Goal: Task Accomplishment & Management: Complete application form

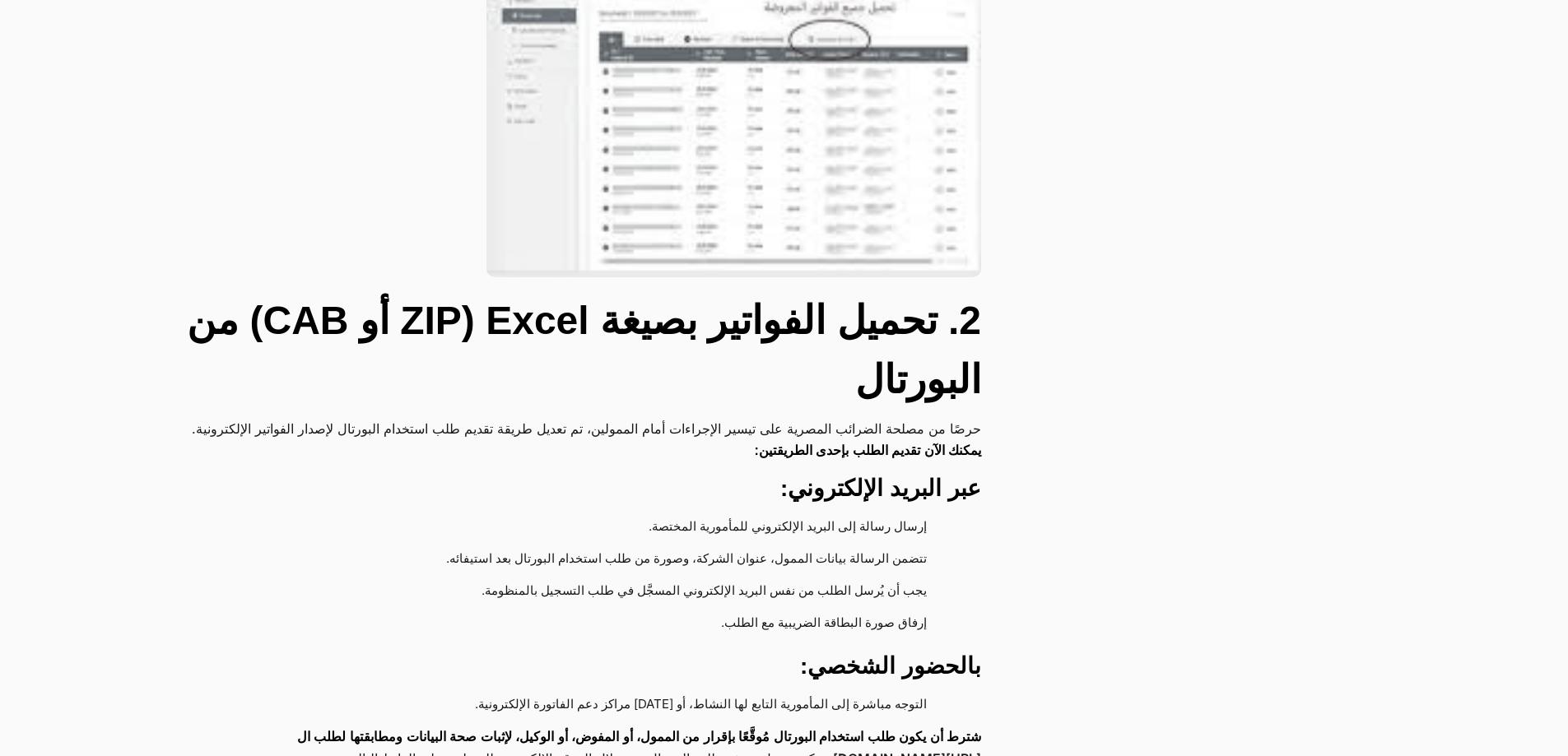
scroll to position [1398, 0]
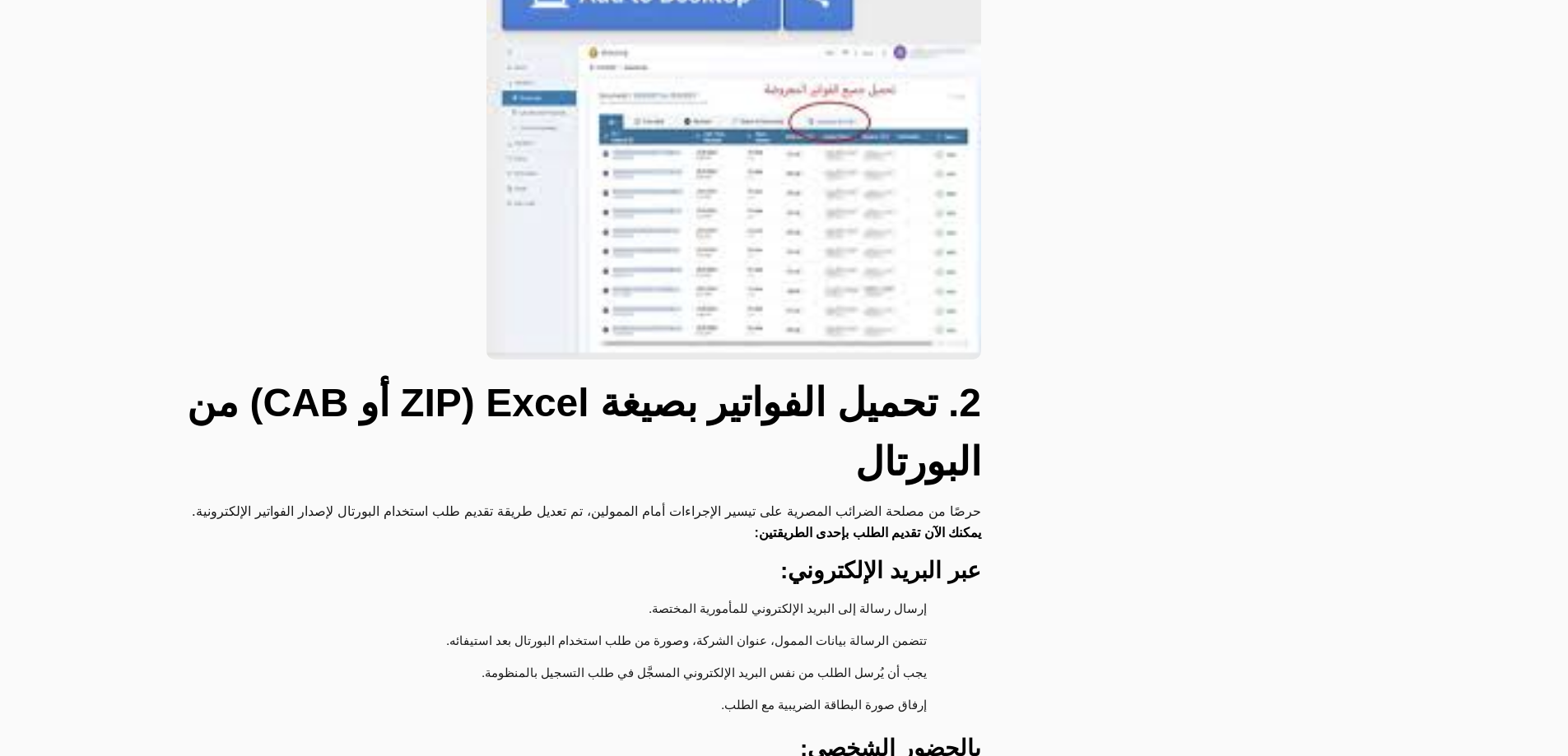
click at [756, 204] on img at bounding box center [733, 88] width 495 height 540
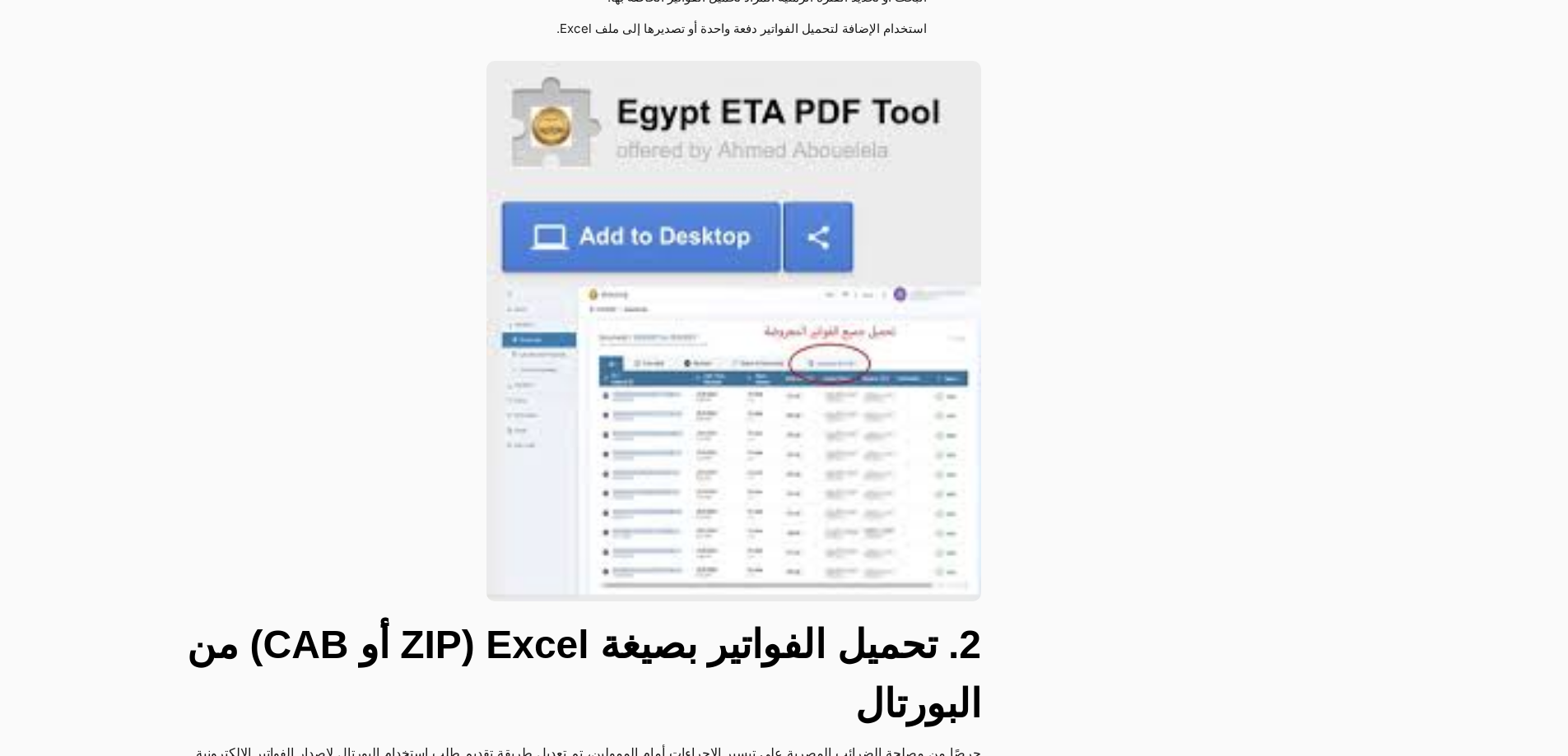
scroll to position [1152, 0]
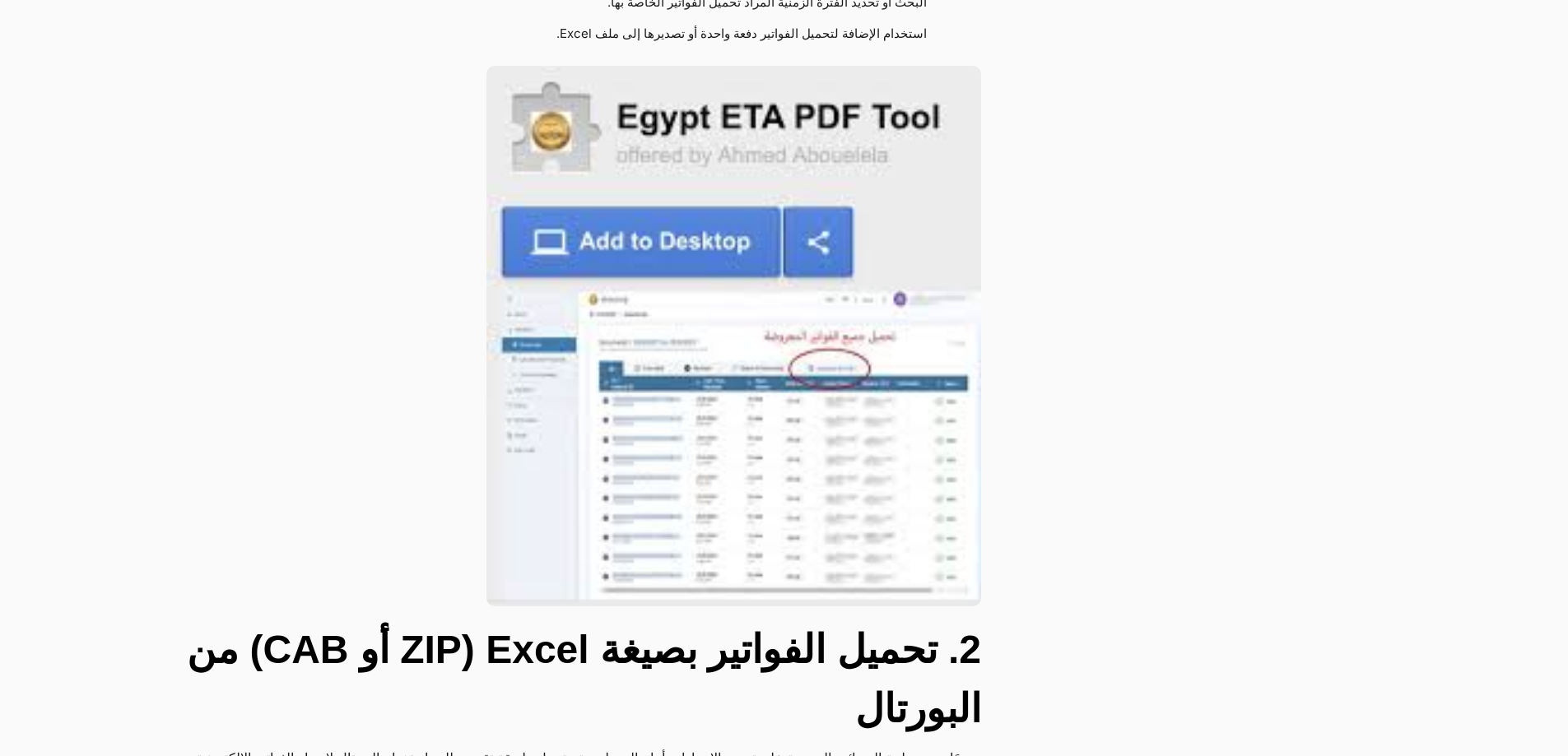
click at [686, 191] on img at bounding box center [733, 335] width 495 height 540
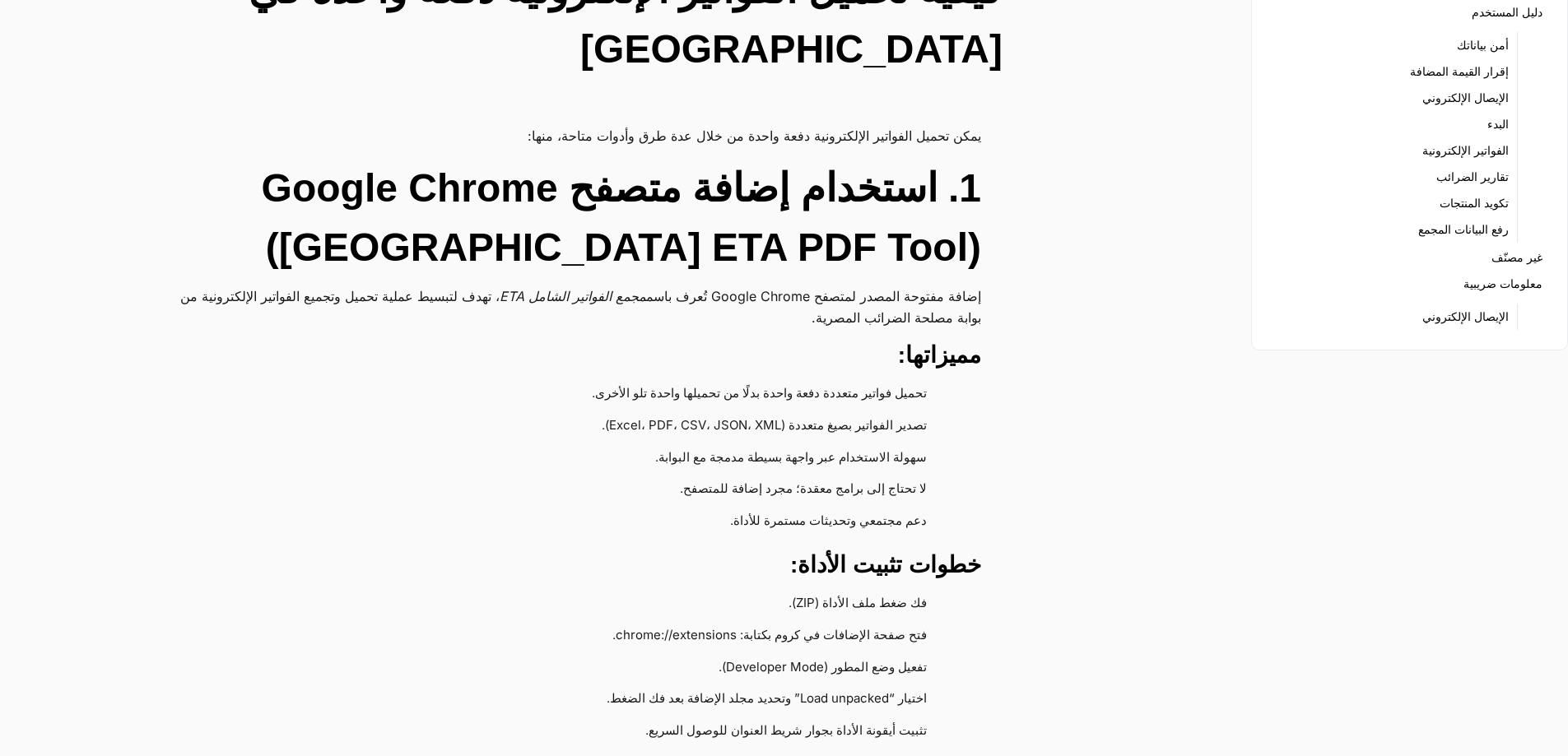
scroll to position [0, 0]
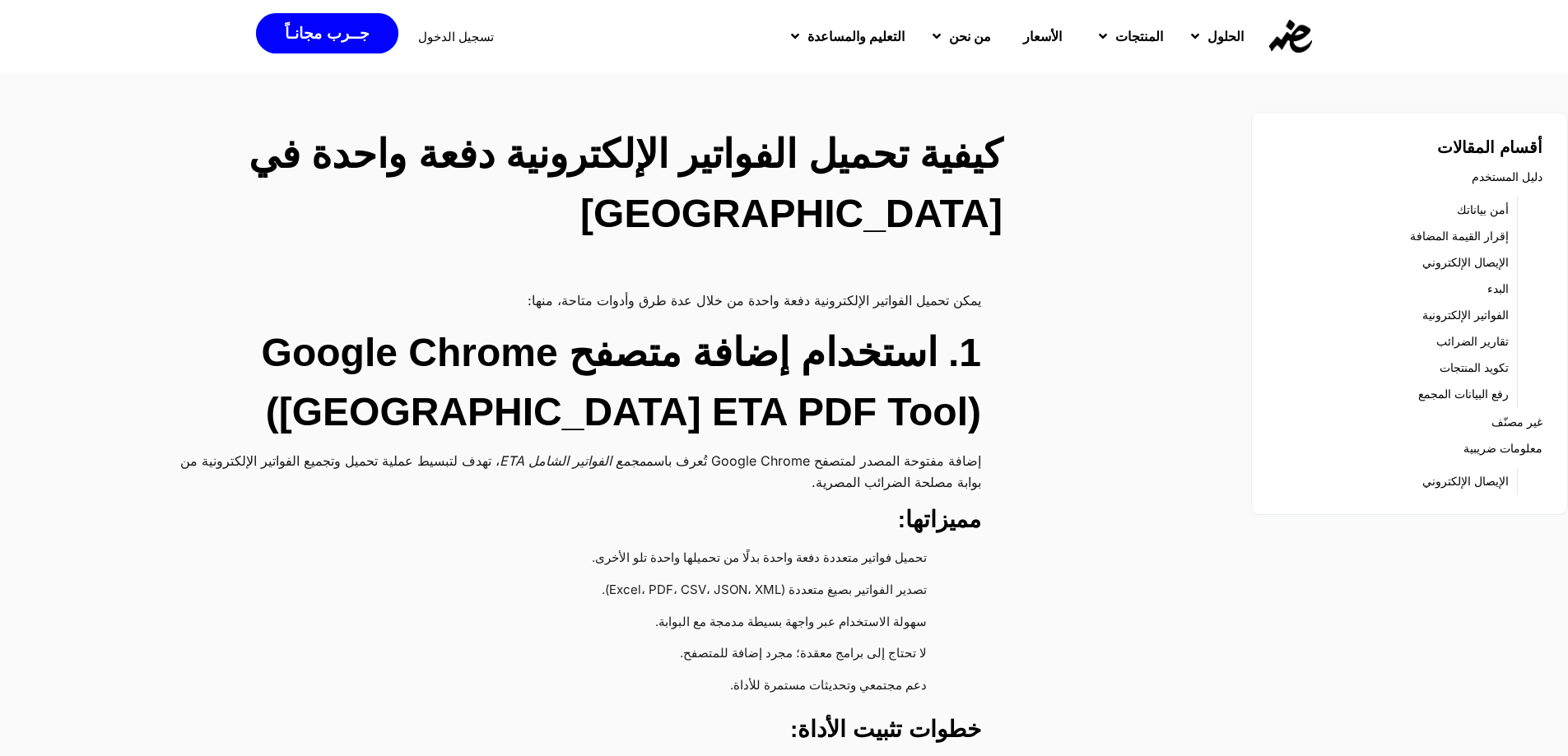
click at [447, 36] on span "تسجيل الدخول" at bounding box center [456, 36] width 76 height 13
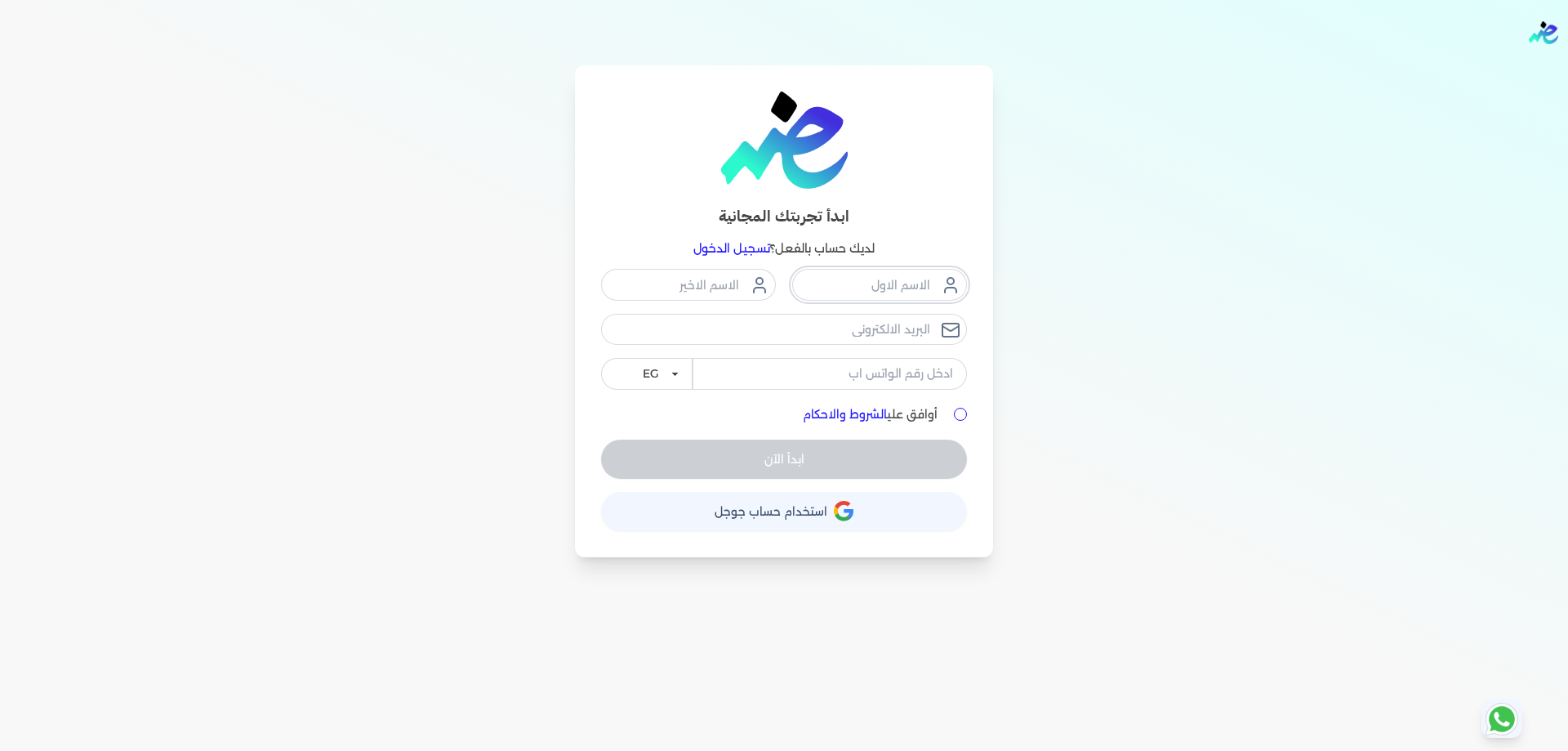
click at [853, 293] on input "text" at bounding box center [879, 284] width 175 height 31
type input "[PERSON_NAME]"
click at [724, 288] on input "text" at bounding box center [688, 284] width 175 height 31
type input "zakaria"
click at [820, 338] on input "email" at bounding box center [783, 329] width 366 height 31
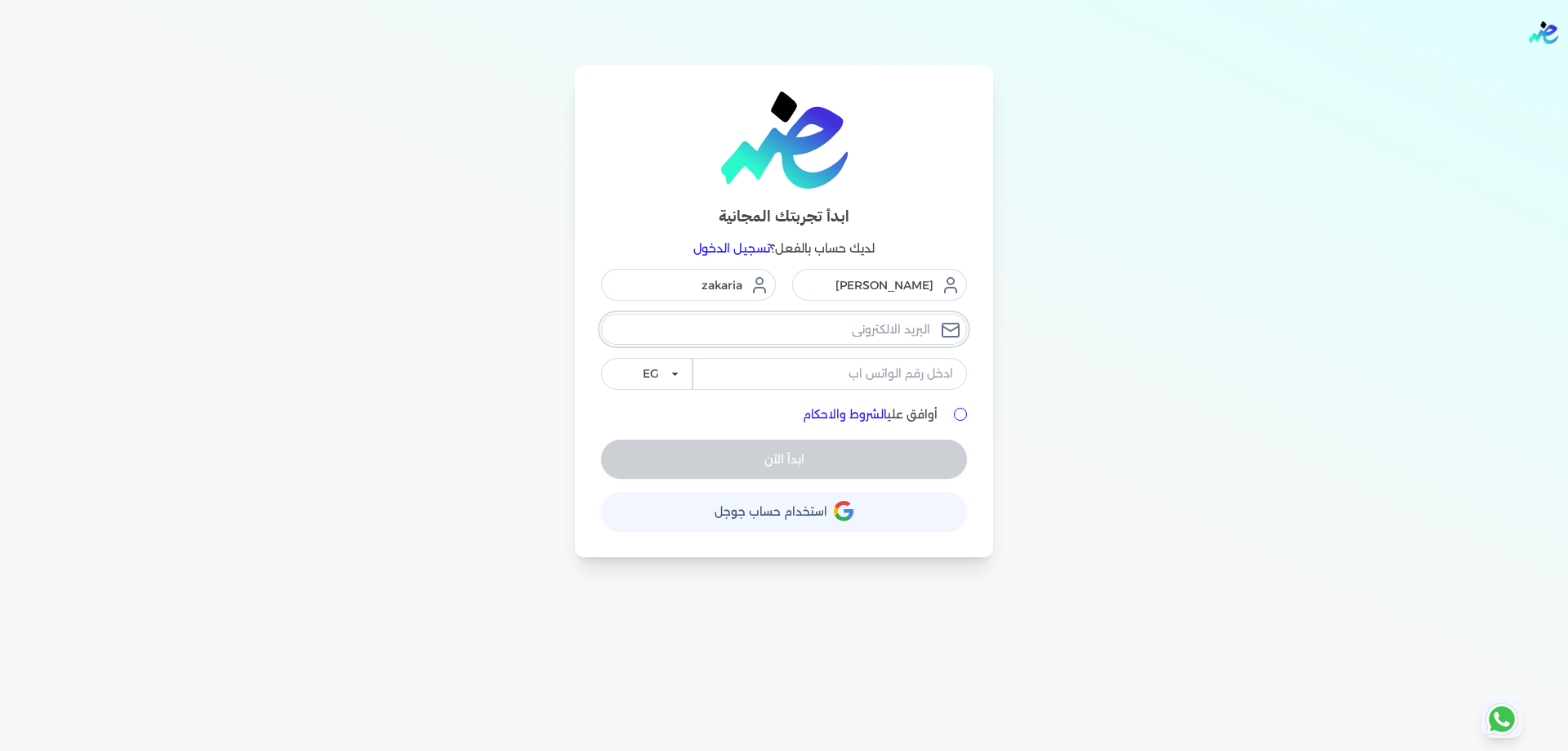
type input "[EMAIL_ADDRESS][DOMAIN_NAME]"
click at [847, 373] on input "tel" at bounding box center [830, 373] width 274 height 31
type input "01110113034"
click at [679, 381] on select "EG KSA" at bounding box center [646, 373] width 91 height 31
click at [601, 358] on select "EG KSA" at bounding box center [646, 373] width 91 height 31
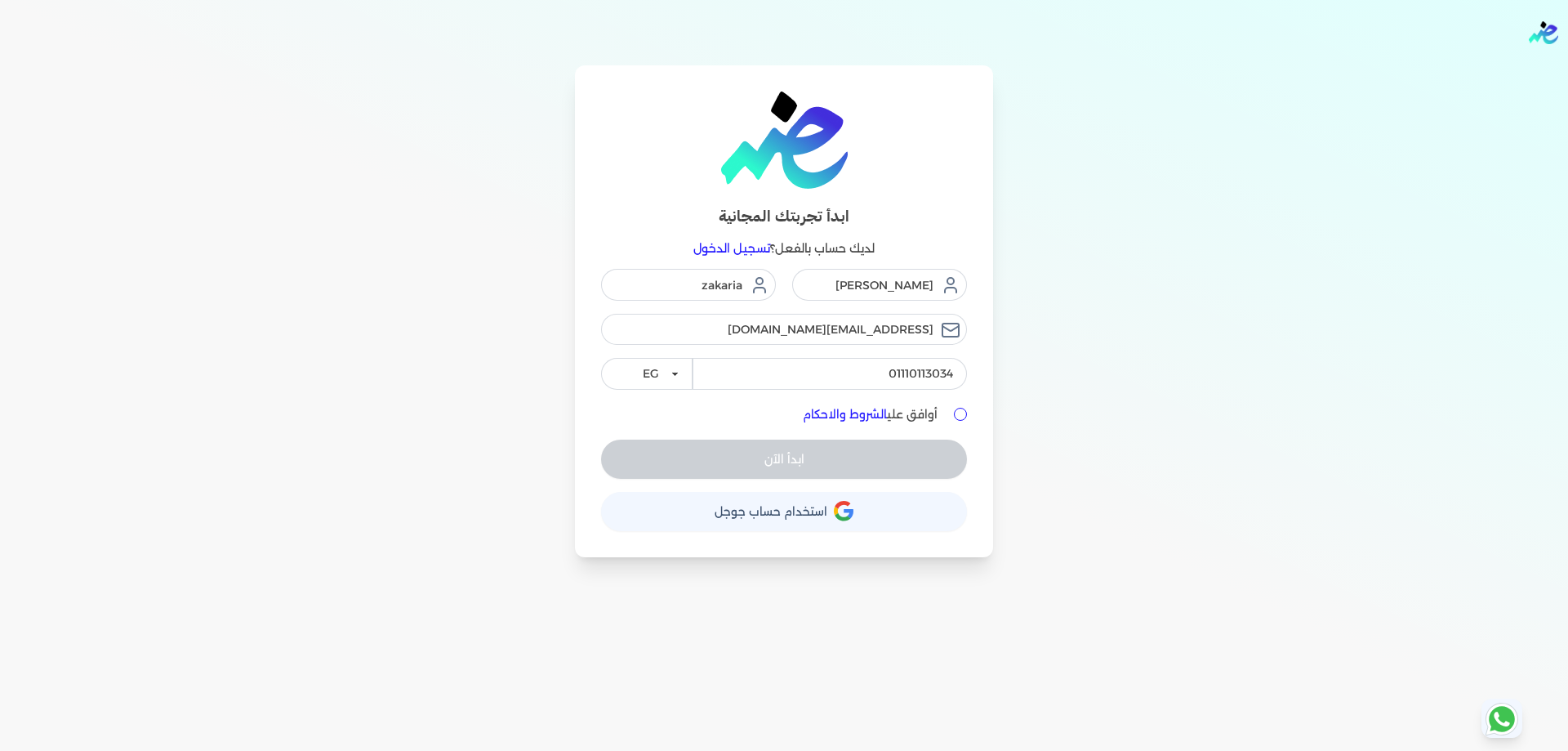
click at [966, 415] on input "أوافق علي الشروط والاحكام" at bounding box center [961, 414] width 13 height 13
checkbox input "true"
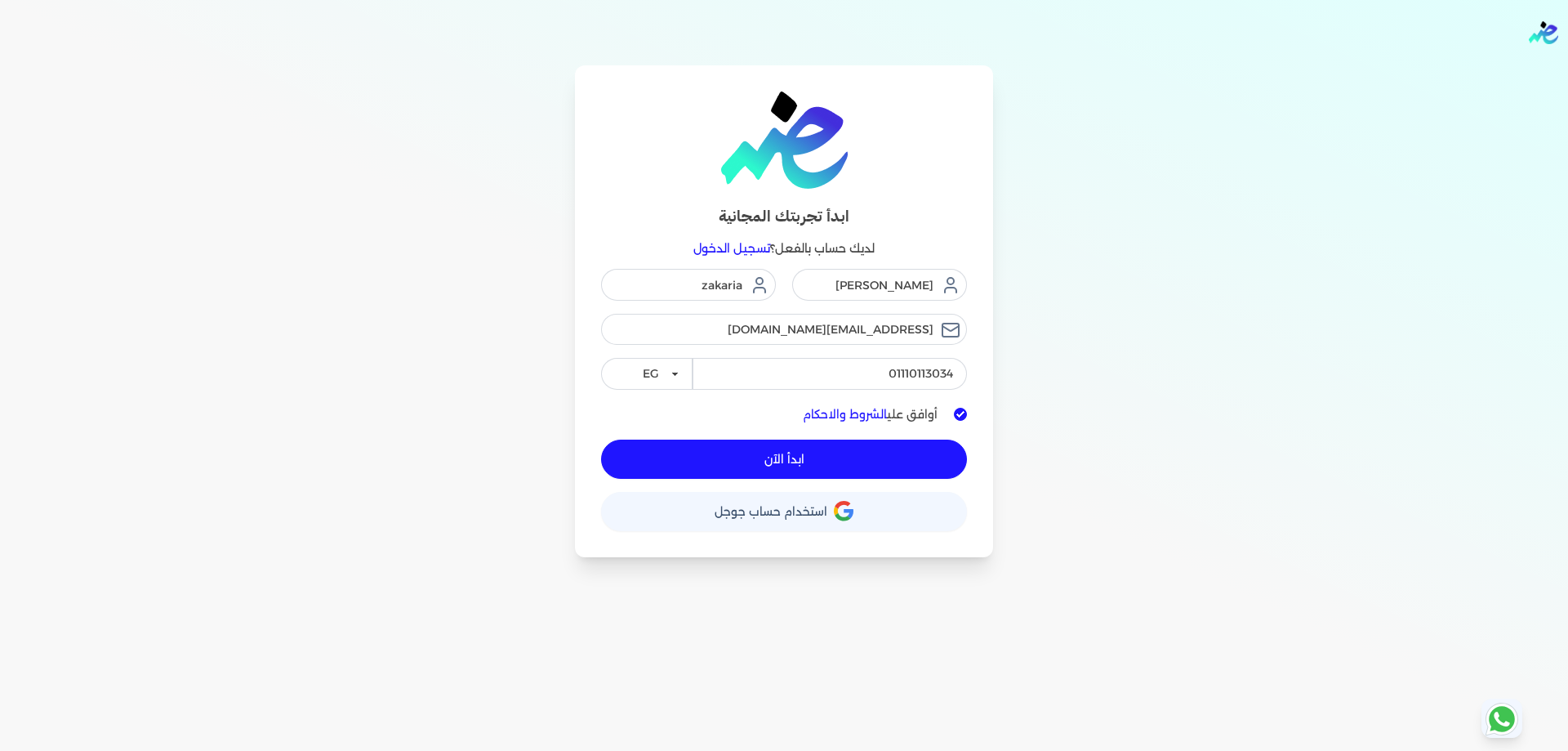
click at [848, 508] on icon "button" at bounding box center [843, 511] width 19 height 20
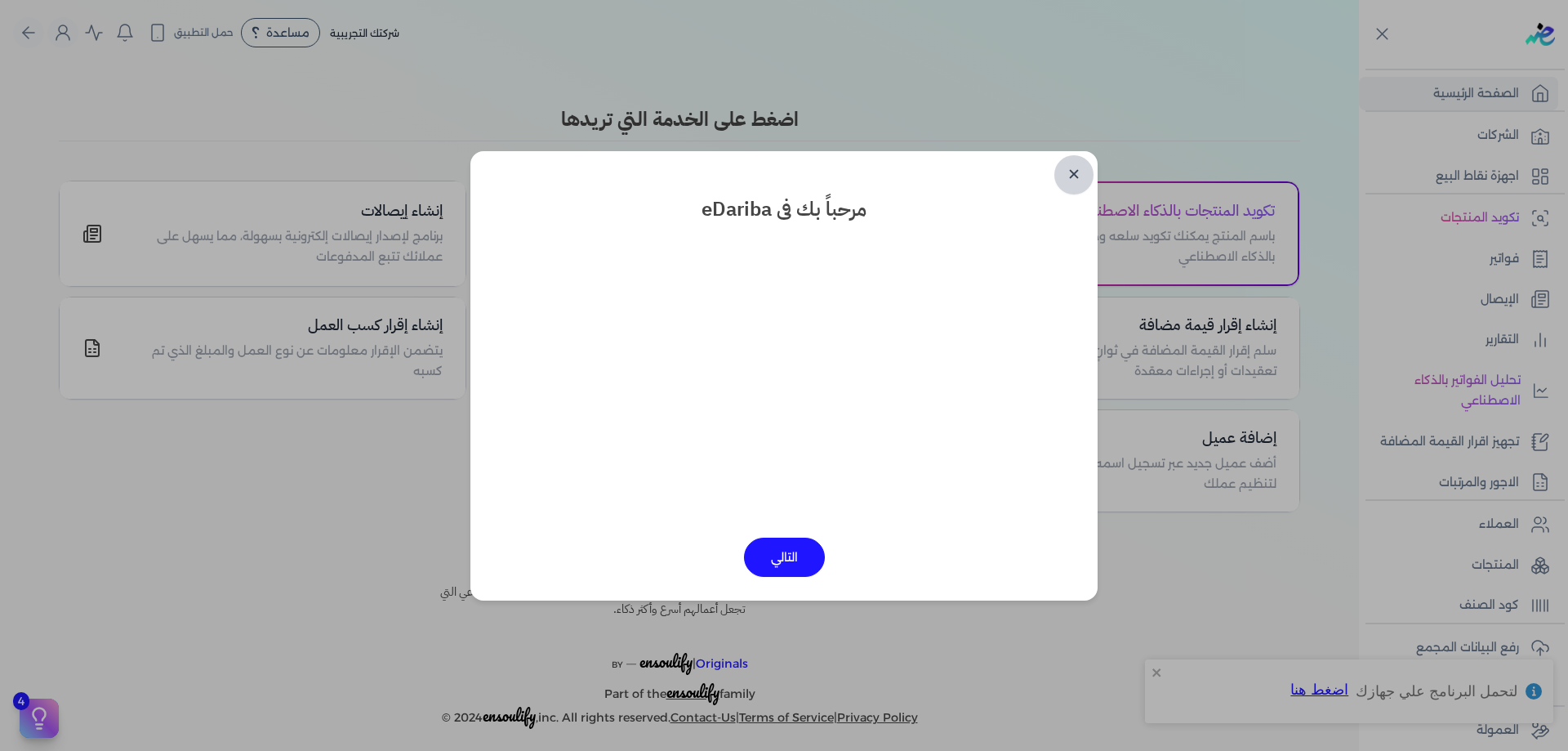
click at [1080, 176] on link "✕" at bounding box center [1074, 174] width 39 height 39
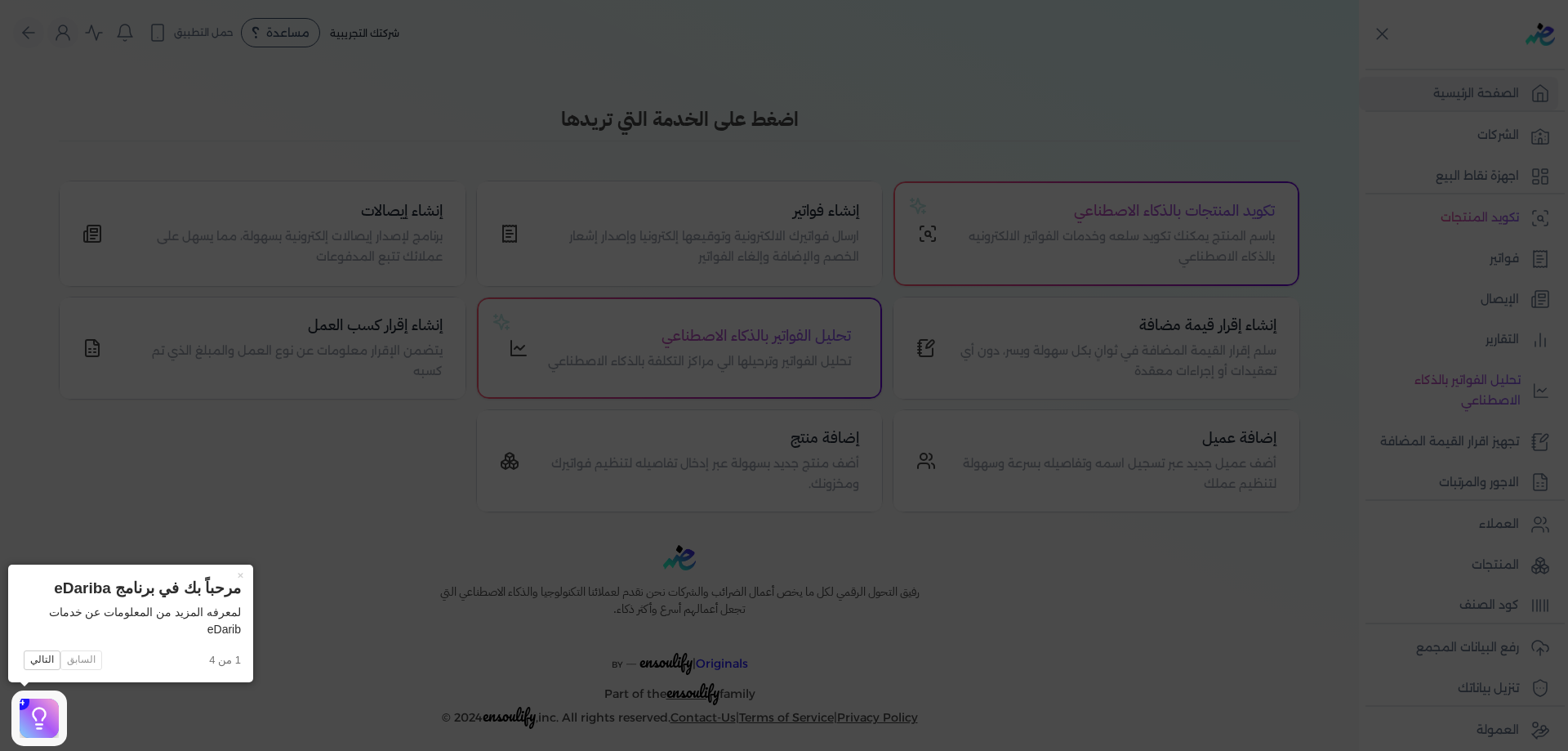
click at [1073, 139] on icon at bounding box center [784, 375] width 1568 height 751
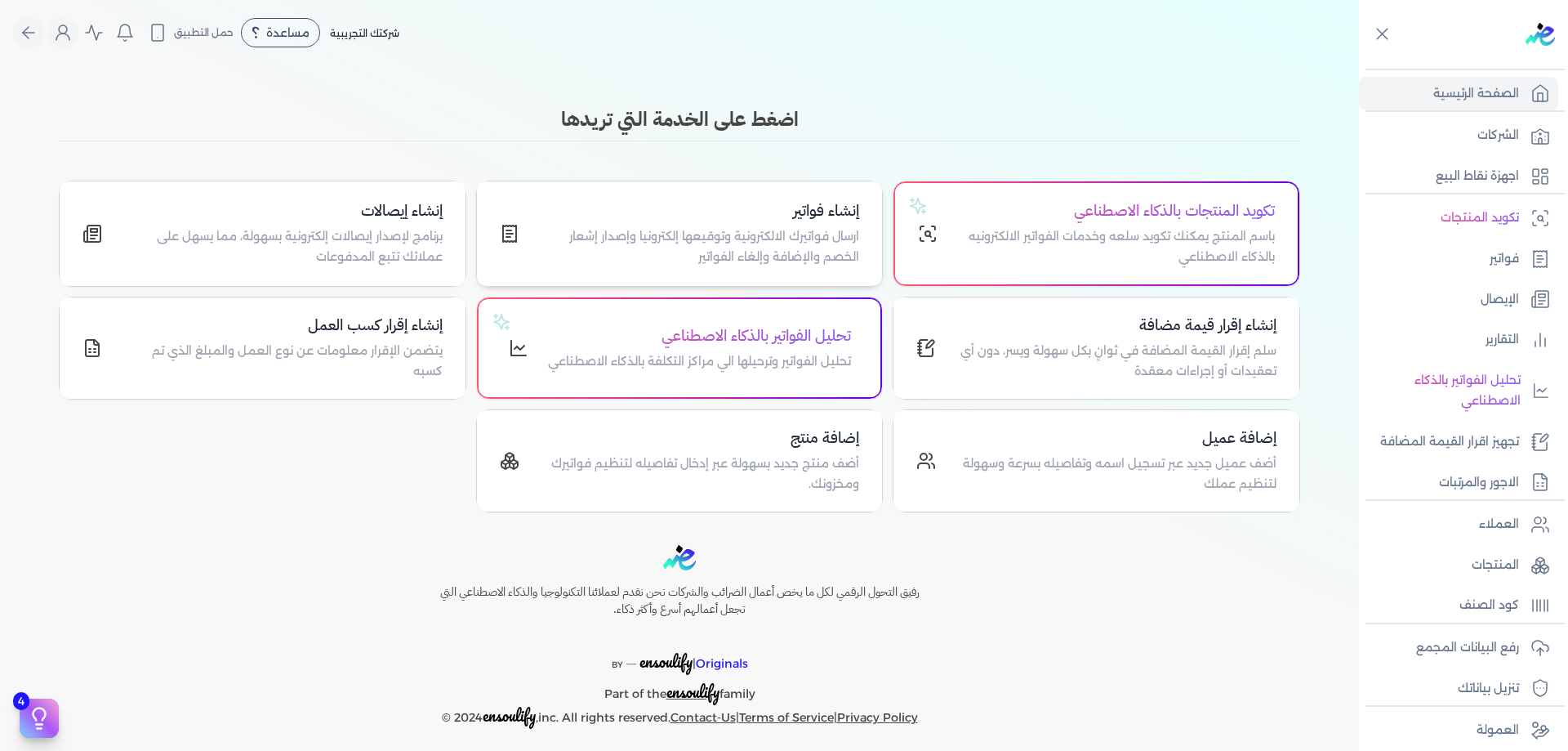
click at [805, 223] on div "إنشاء فواتير ارسال فواتيرك الالكترونية وتوقيعها إلكترونيا وإصدار إشعار الخصم وا…" at bounding box center [699, 234] width 321 height 69
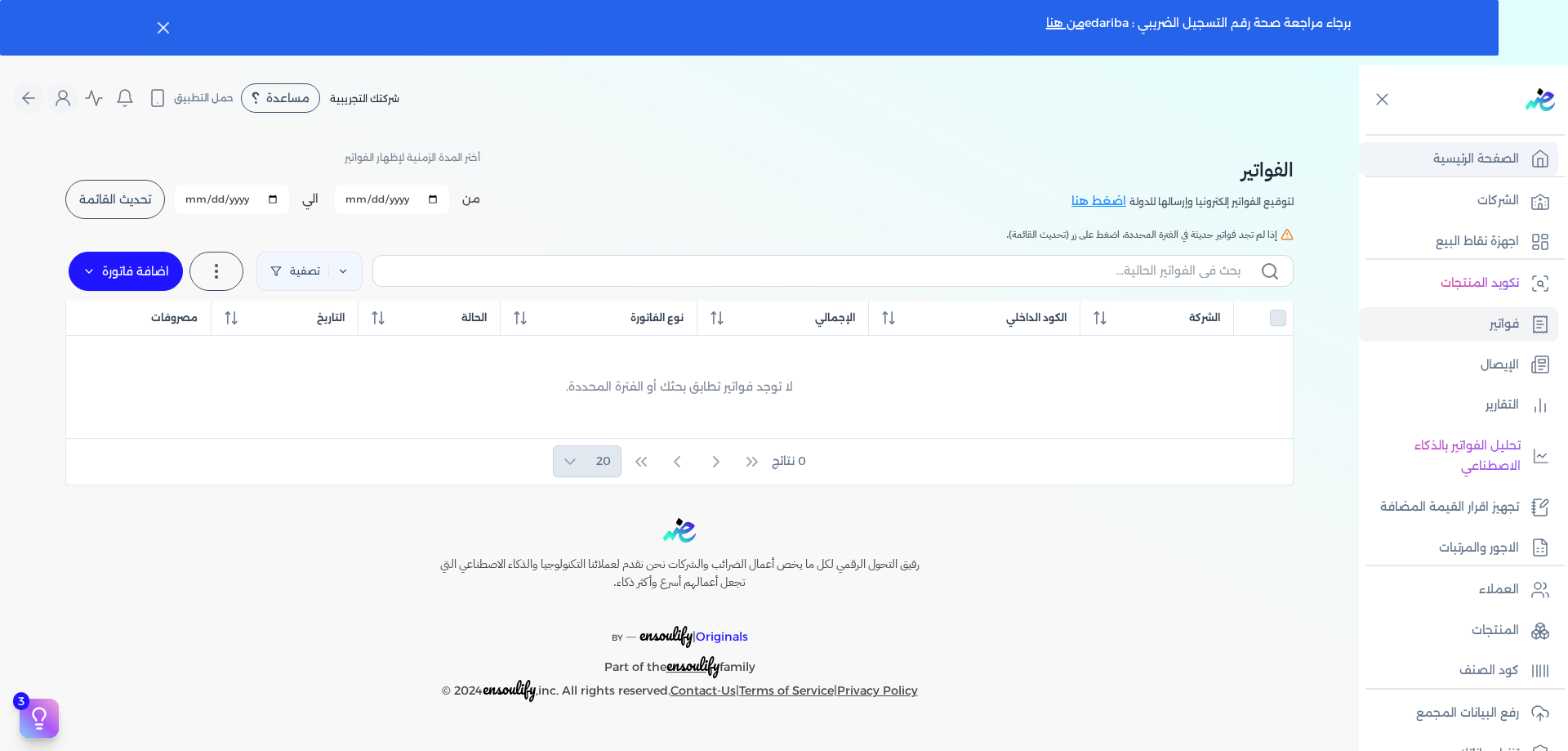
click at [1483, 167] on p "الصفحة الرئيسية" at bounding box center [1476, 159] width 85 height 21
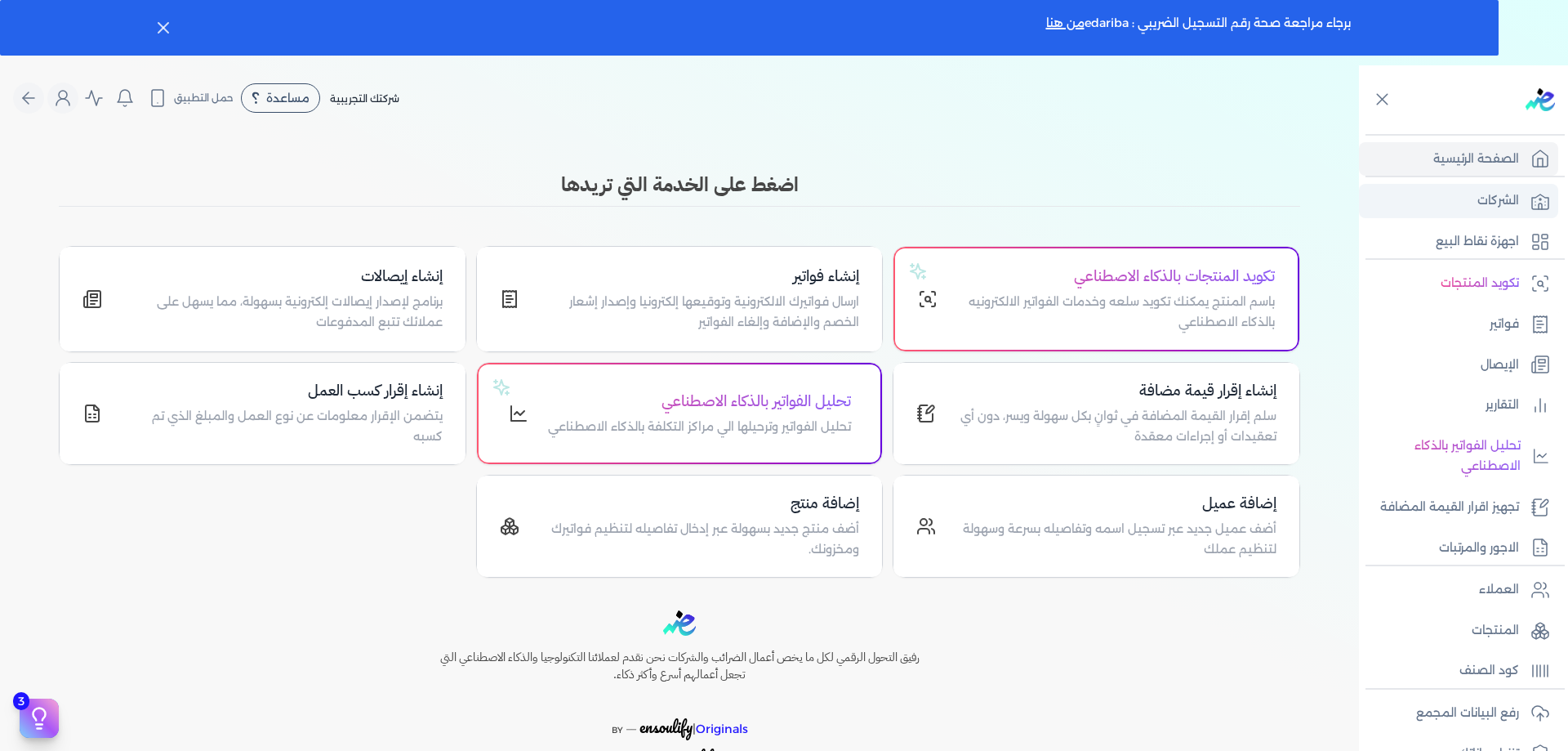
click at [1496, 208] on p "الشركات" at bounding box center [1499, 200] width 42 height 21
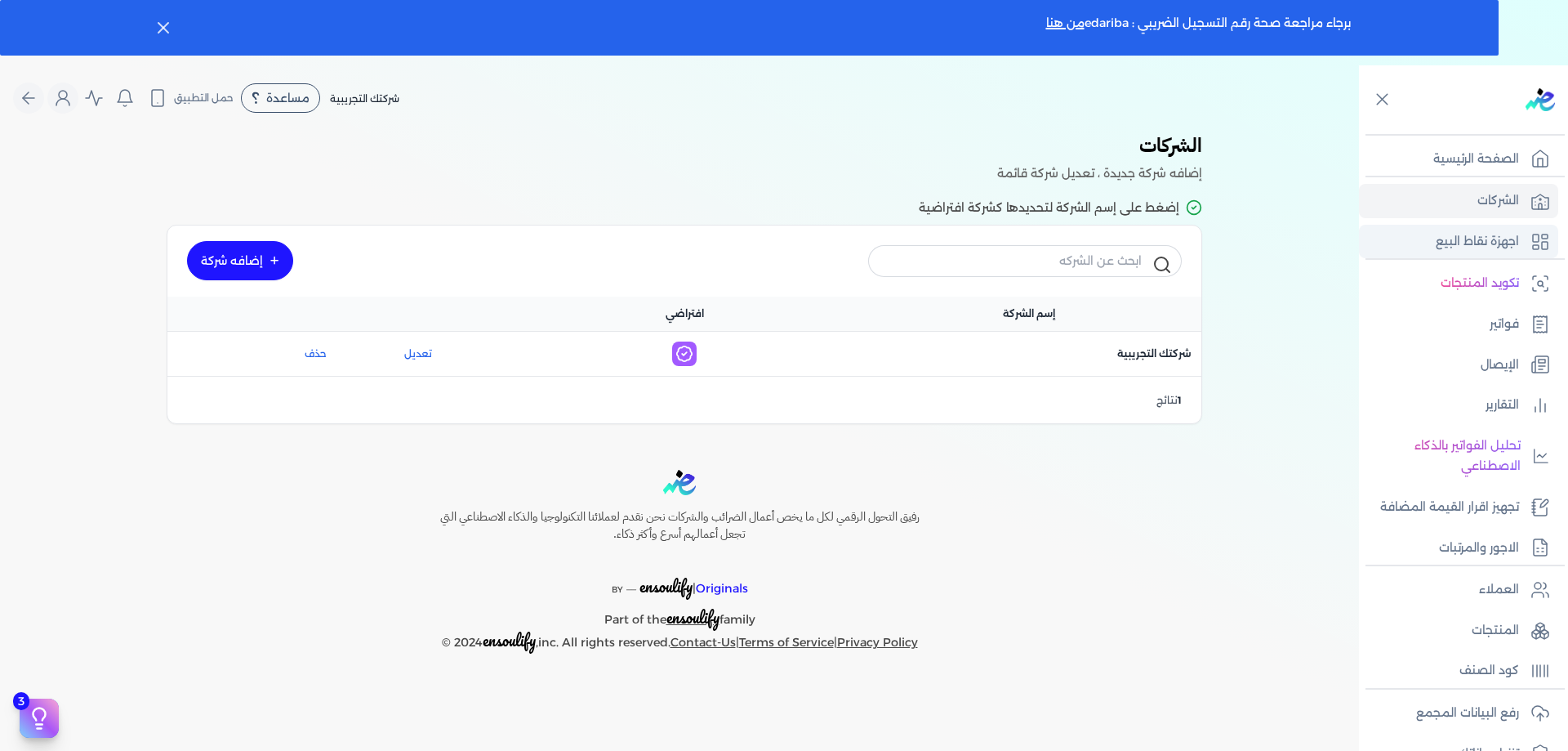
click at [1494, 250] on p "اجهزة نقاط البيع" at bounding box center [1478, 241] width 84 height 21
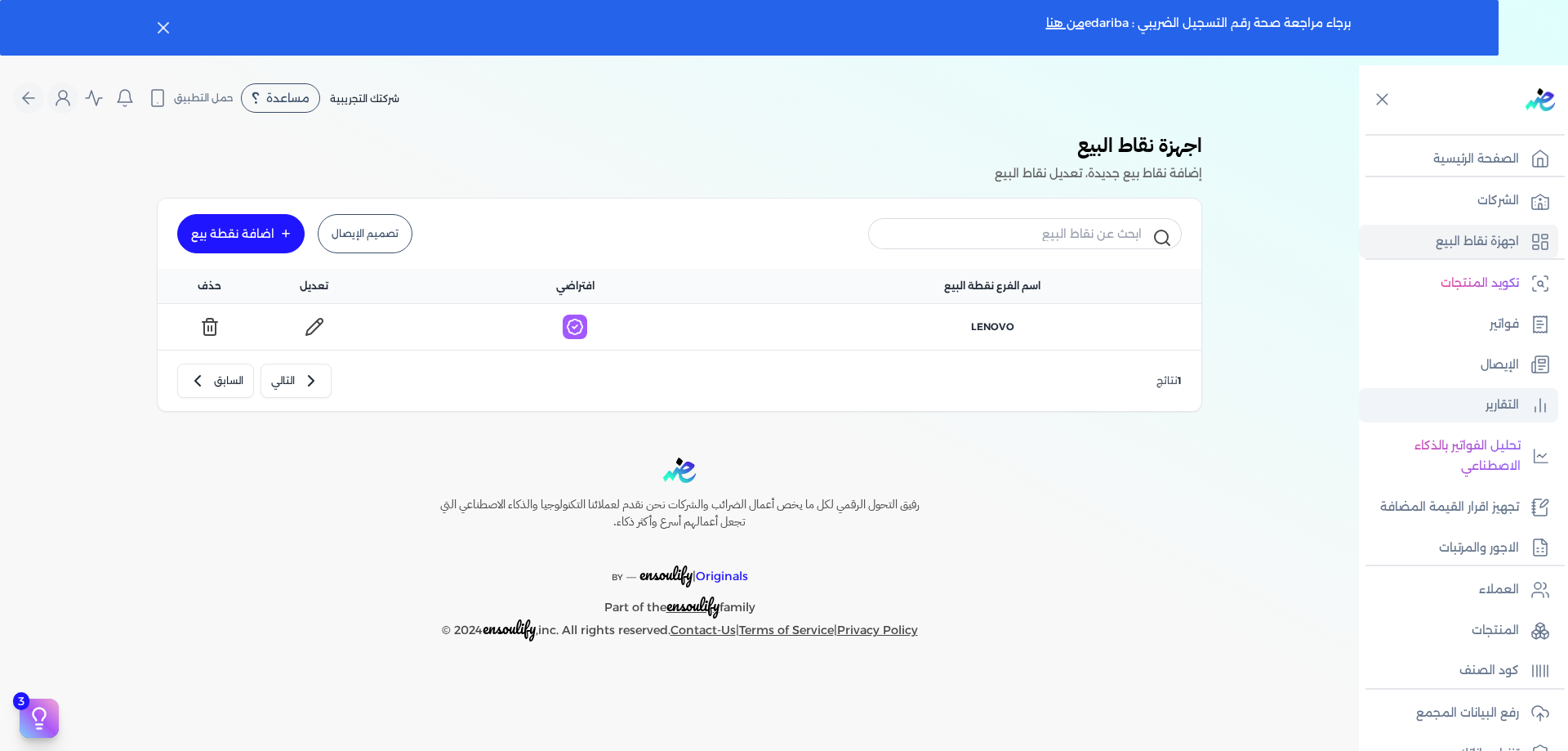
click at [1515, 412] on p "التقارير" at bounding box center [1503, 404] width 33 height 21
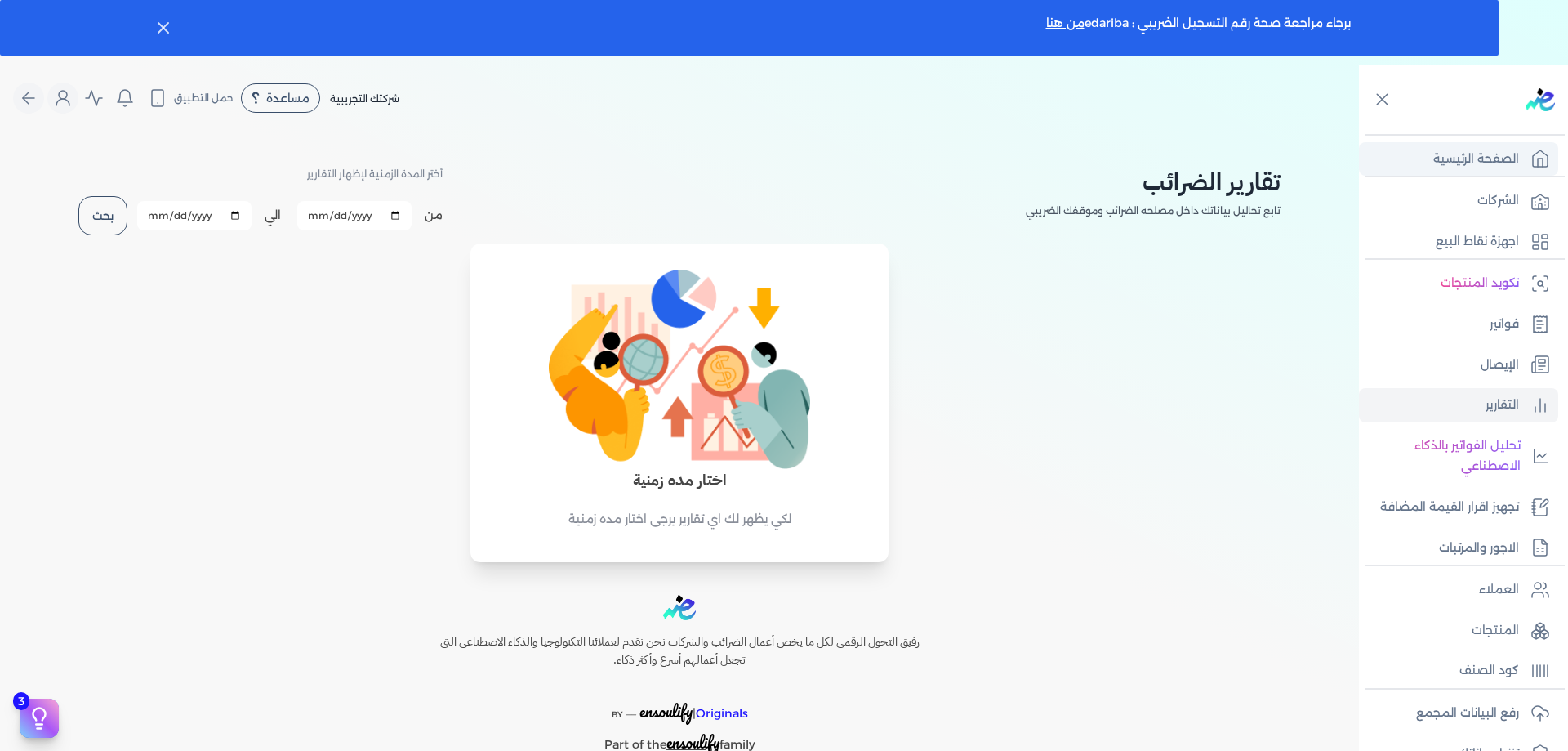
click at [1458, 170] on link "الصفحة الرئيسية" at bounding box center [1458, 159] width 199 height 34
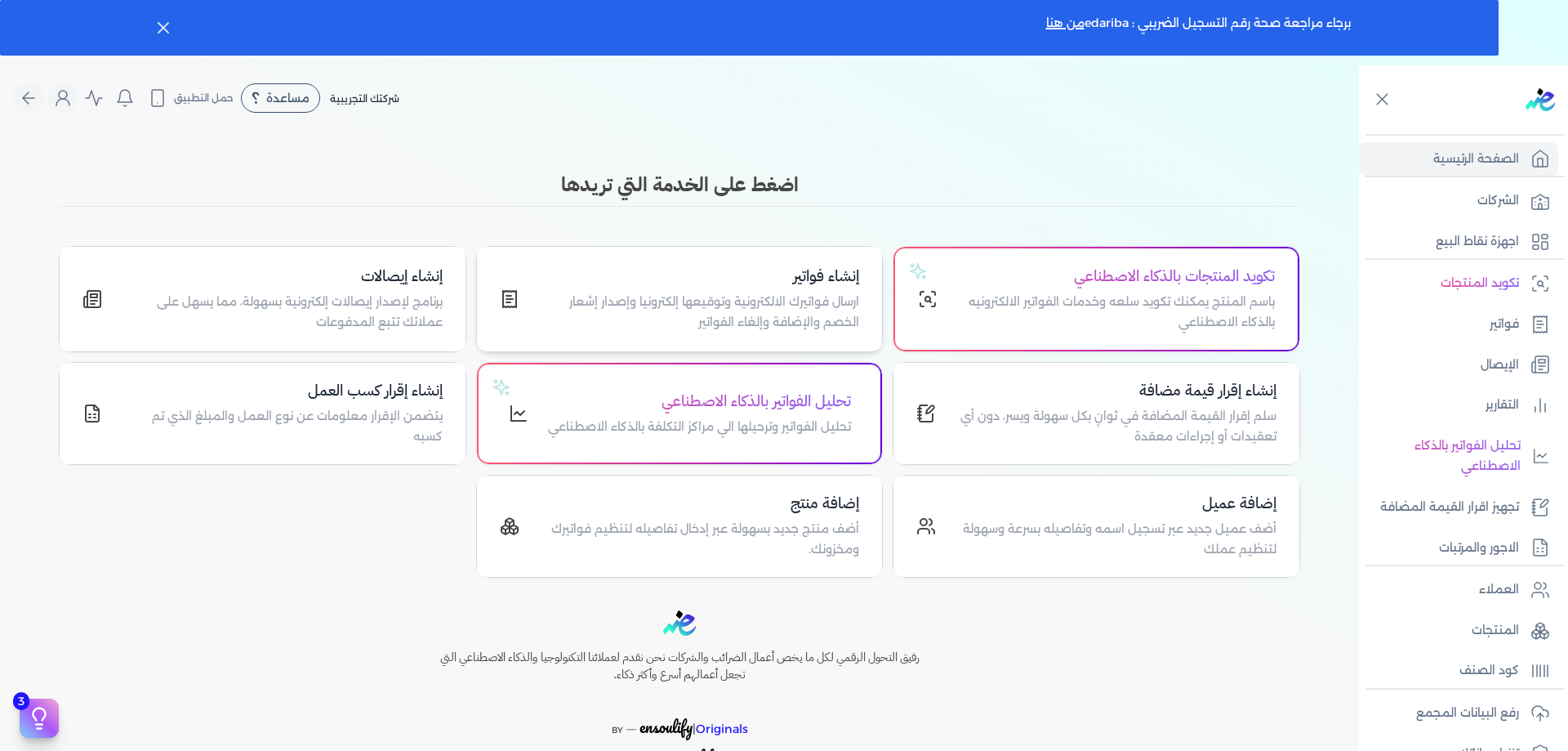
click at [797, 301] on p "ارسال فواتيرك الالكترونية وتوقيعها إلكترونيا وإصدار إشعار الخصم والإضافة وإلغاء…" at bounding box center [699, 312] width 321 height 42
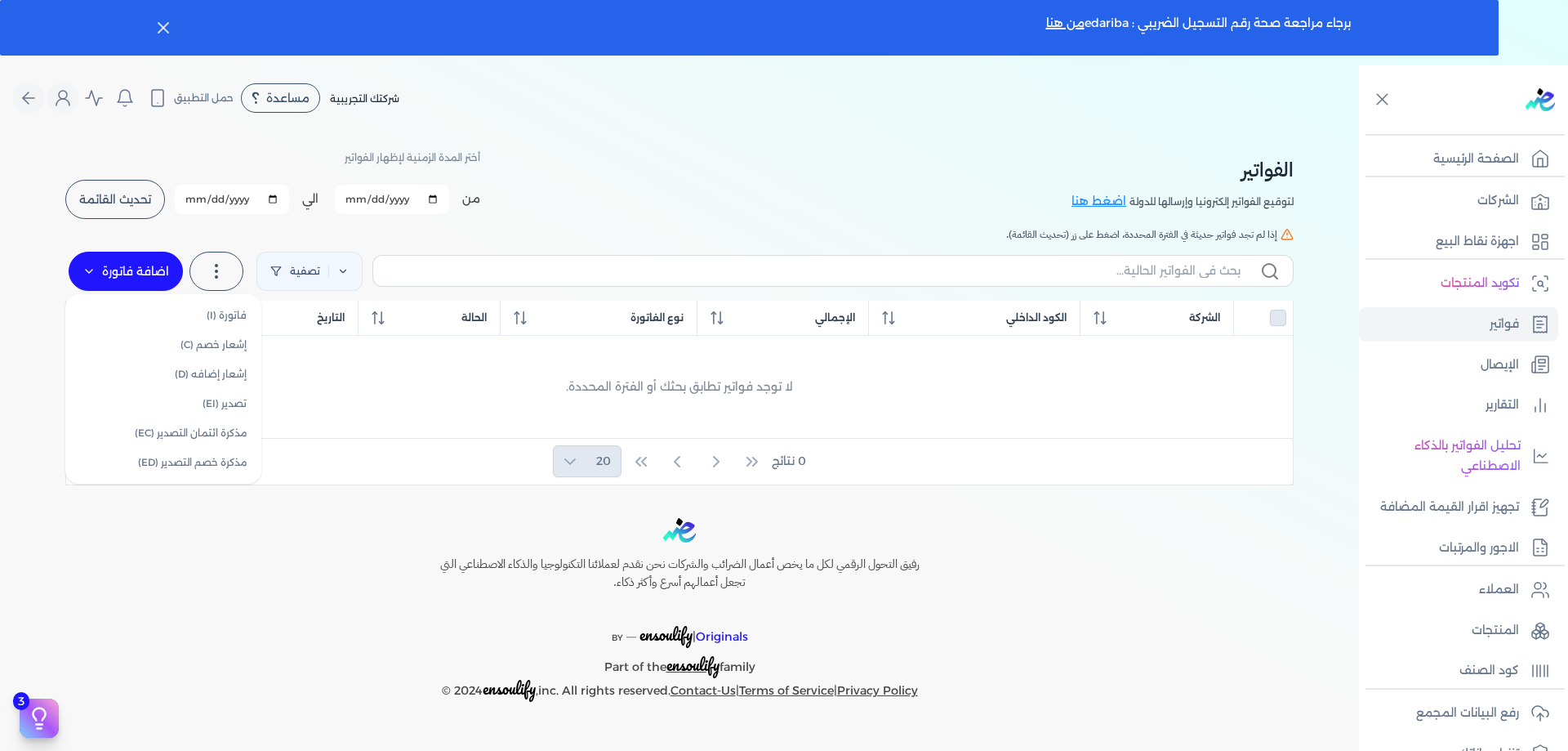
click at [121, 281] on label "اضافة فاتورة" at bounding box center [126, 271] width 115 height 39
click at [220, 311] on link "فاتورة (I)" at bounding box center [163, 315] width 183 height 29
select select "EGP"
select select "B"
select select "EGS"
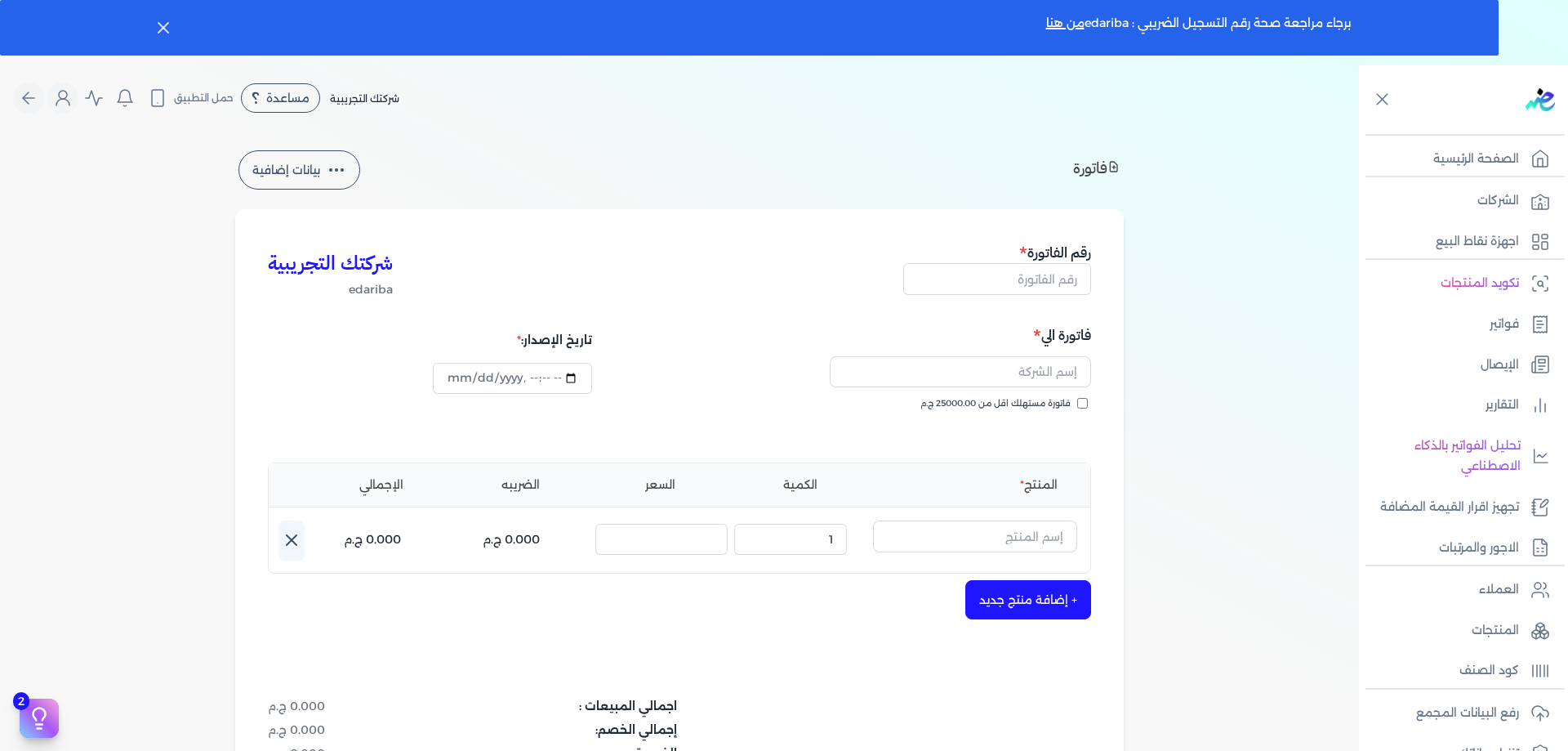
type input "2025-10-13T00:18:47"
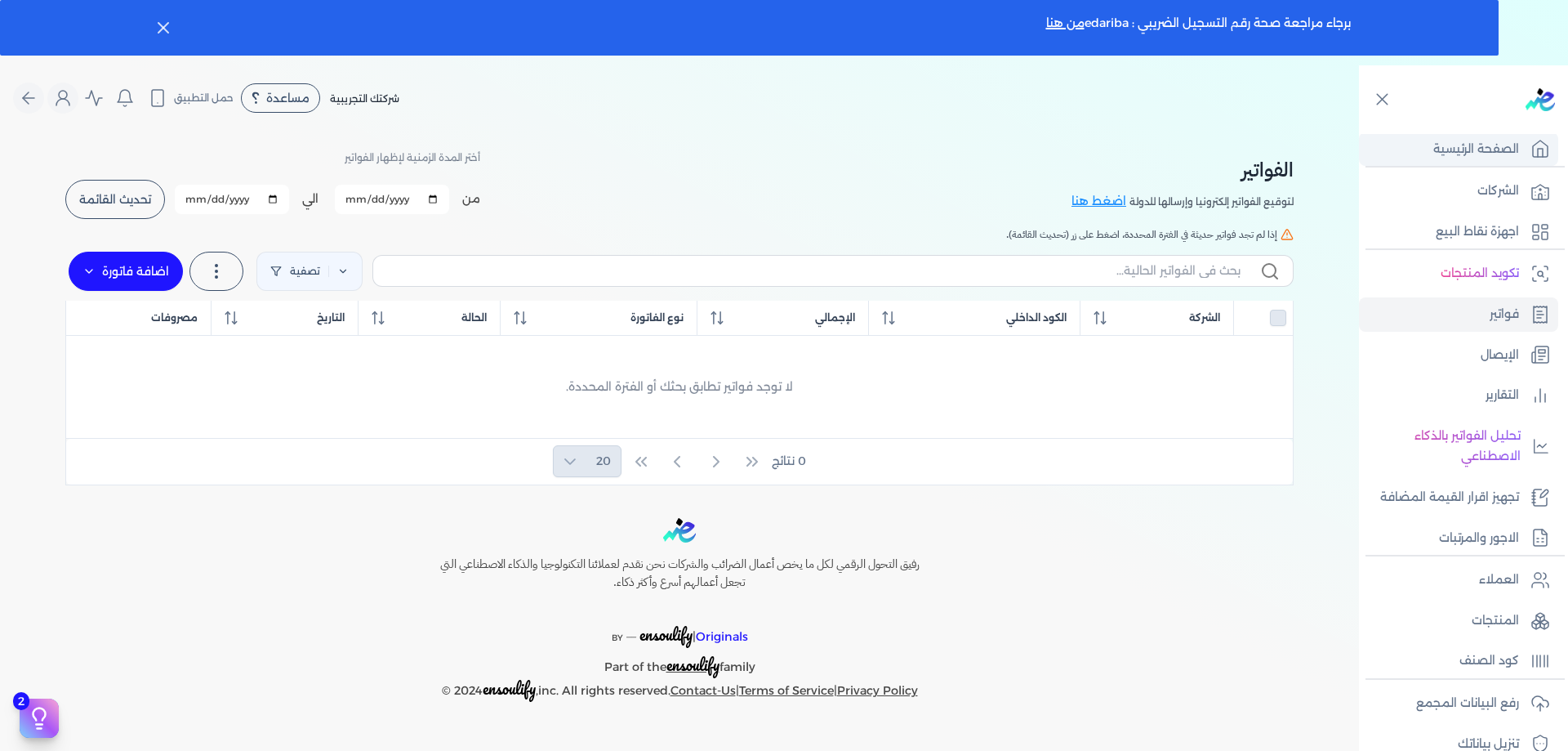
click at [1468, 156] on p "الصفحة الرئيسية" at bounding box center [1476, 149] width 85 height 21
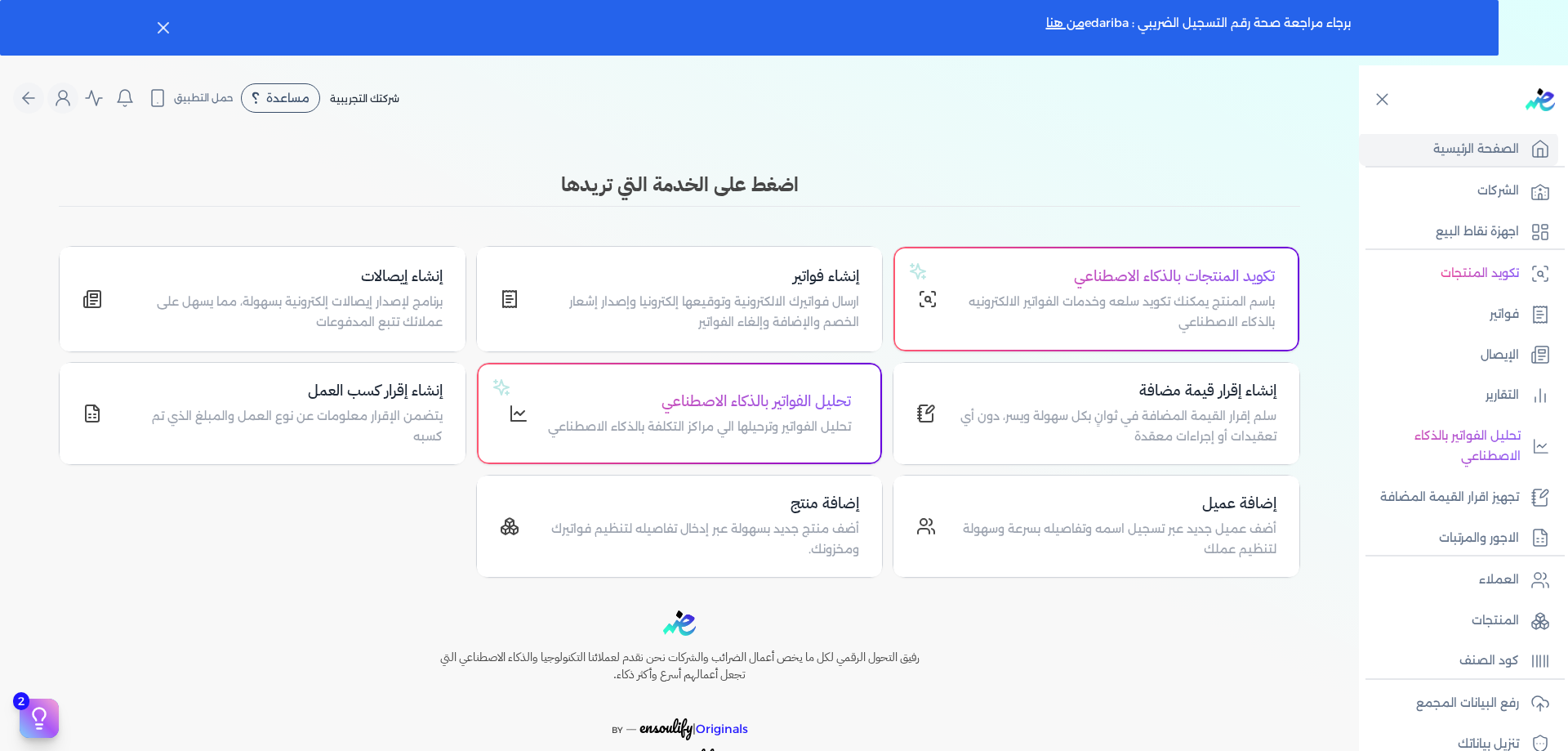
drag, startPoint x: 1440, startPoint y: 1, endPoint x: 1091, endPoint y: 630, distance: 719.3
click at [1091, 630] on div "رفيق التحول الرقمي لكل ما يخص أعمال الضرائب والشركات نحن نقدم لعملائنا التكنولو…" at bounding box center [679, 702] width 1359 height 184
click at [1065, 24] on link "من هنا" at bounding box center [1065, 23] width 38 height 15
